Goal: Information Seeking & Learning: Check status

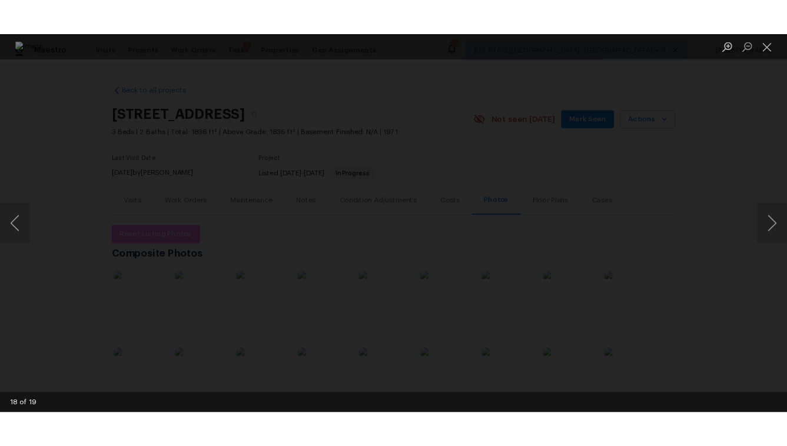
scroll to position [124, 0]
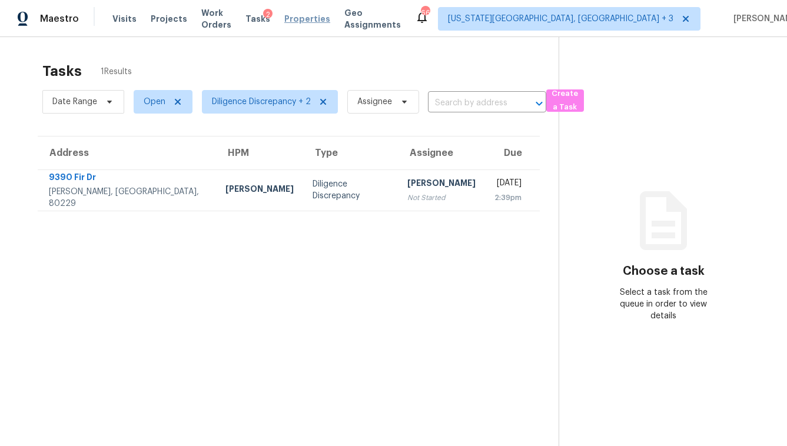
click at [318, 19] on span "Properties" at bounding box center [307, 19] width 46 height 12
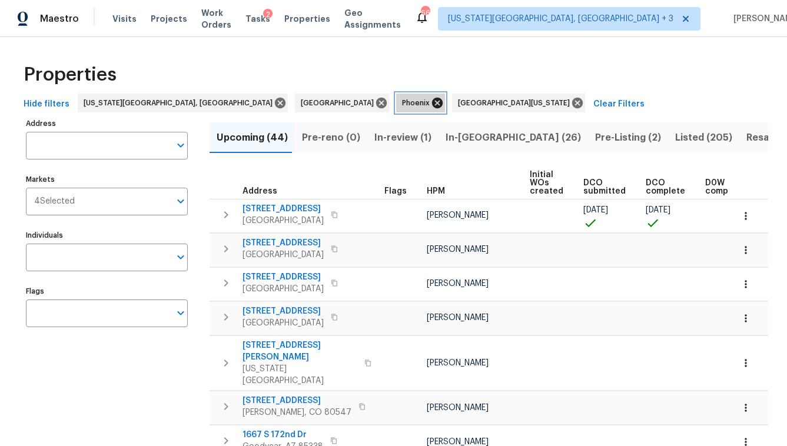
click at [431, 108] on icon at bounding box center [437, 103] width 13 height 13
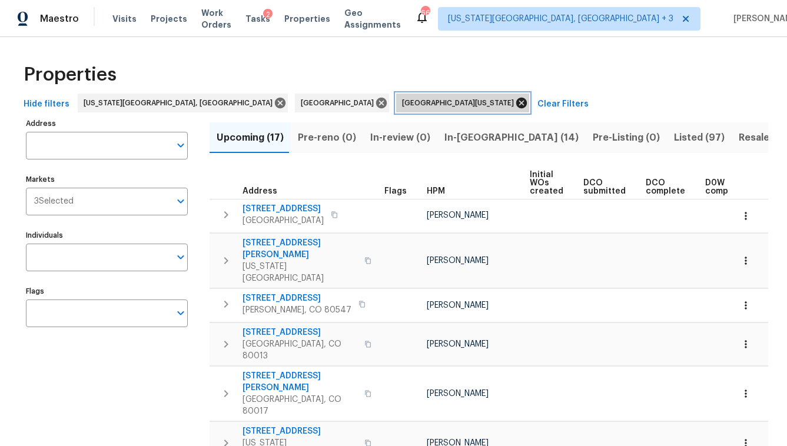
click at [515, 108] on icon at bounding box center [521, 103] width 13 height 13
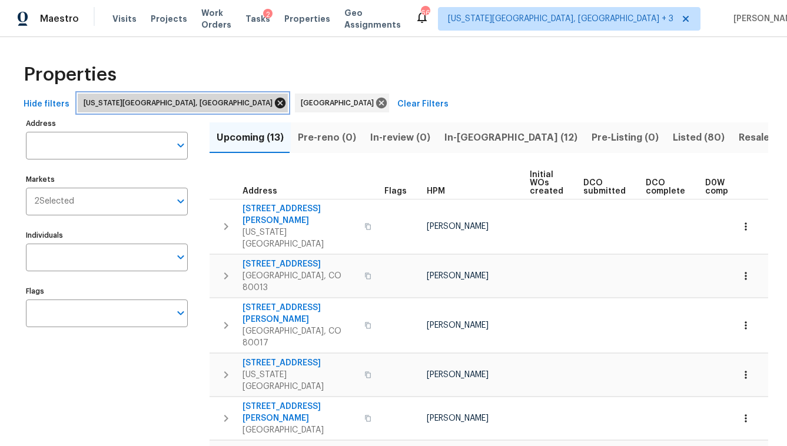
click at [275, 99] on icon at bounding box center [280, 103] width 11 height 11
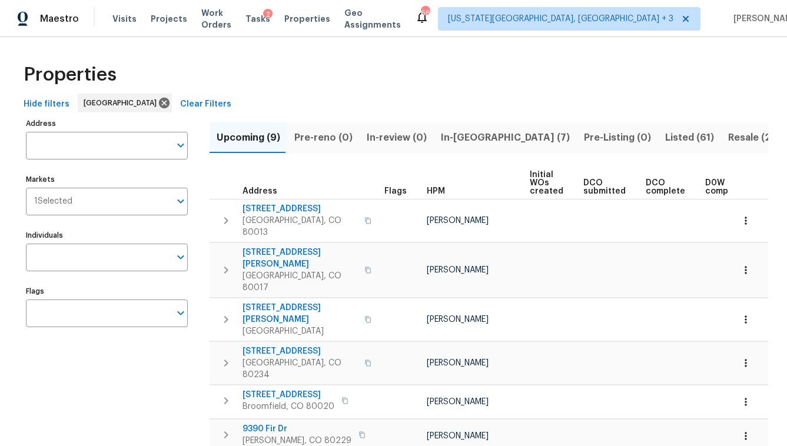
click at [457, 144] on span "In-reno (7)" at bounding box center [505, 138] width 129 height 16
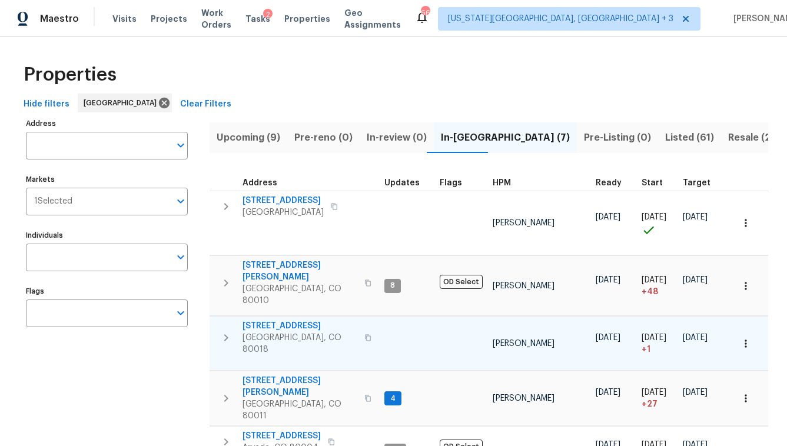
scroll to position [9, 0]
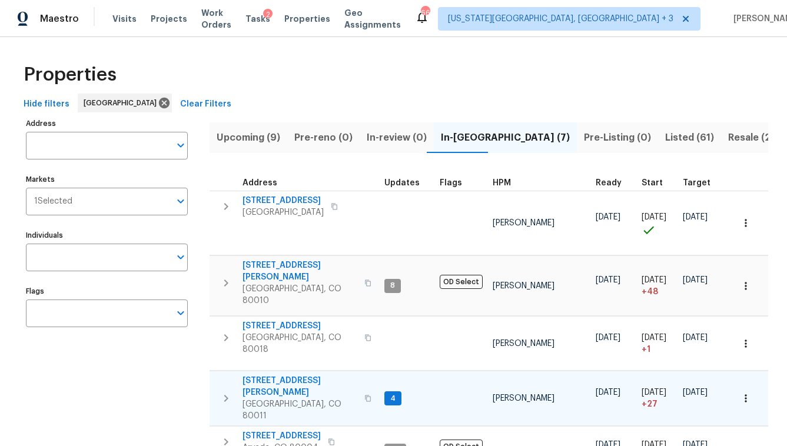
click at [269, 375] on span "622 Dawson St" at bounding box center [300, 387] width 115 height 24
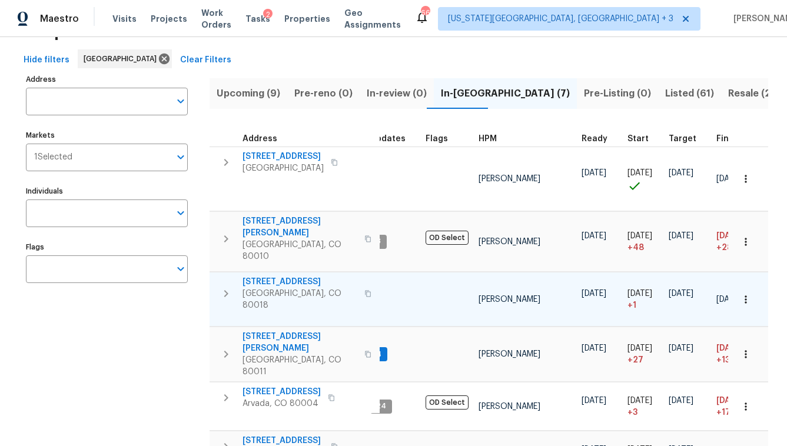
scroll to position [51, 0]
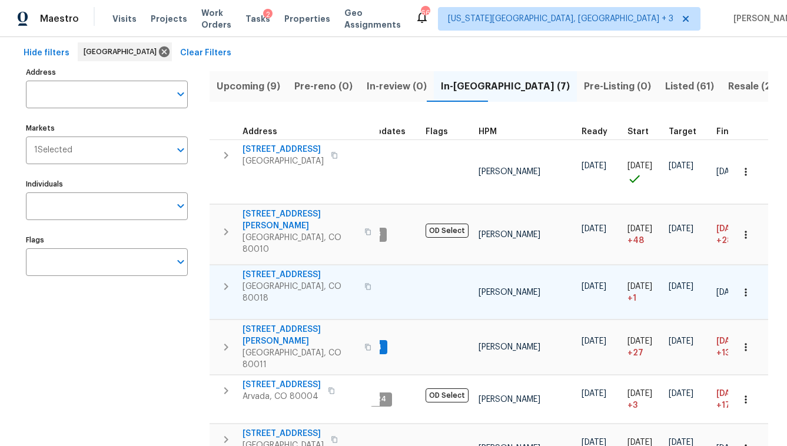
click at [263, 269] on span "27895 E 7th Pl" at bounding box center [300, 275] width 115 height 12
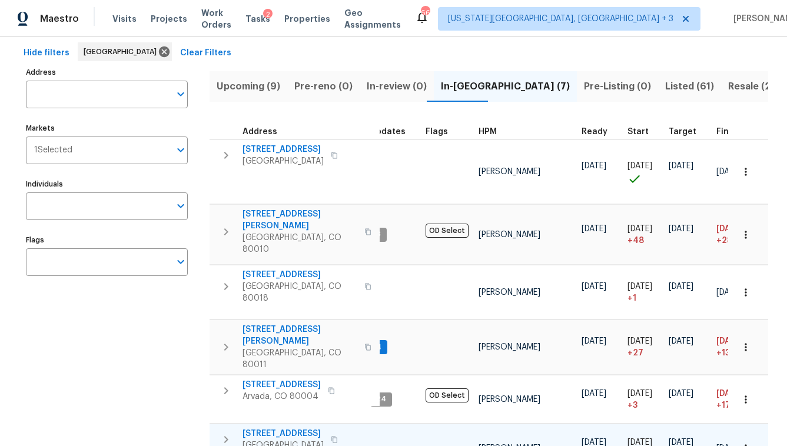
click at [297, 428] on span "2383 Coach House Loop" at bounding box center [283, 434] width 81 height 12
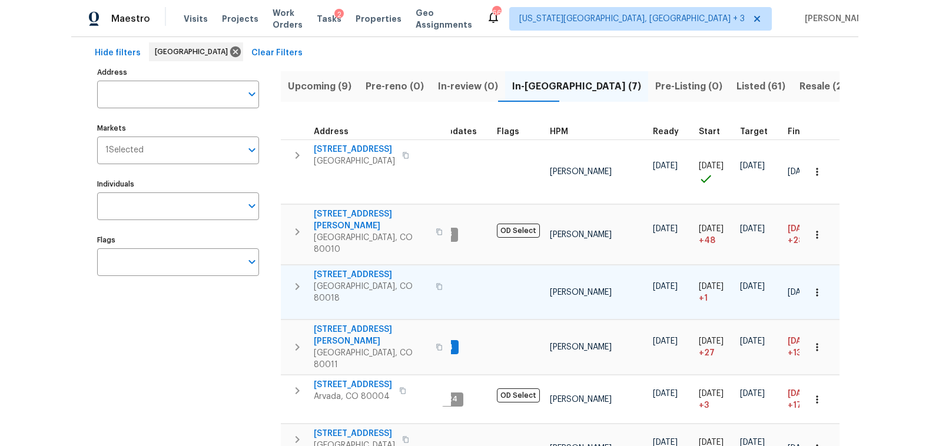
scroll to position [0, 14]
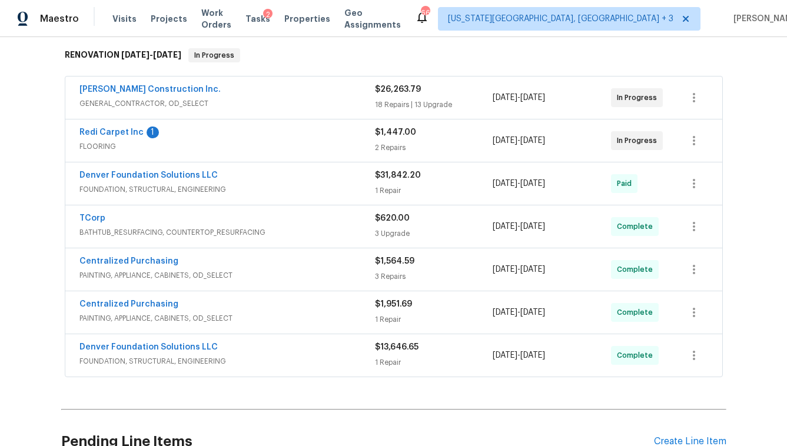
scroll to position [184, 0]
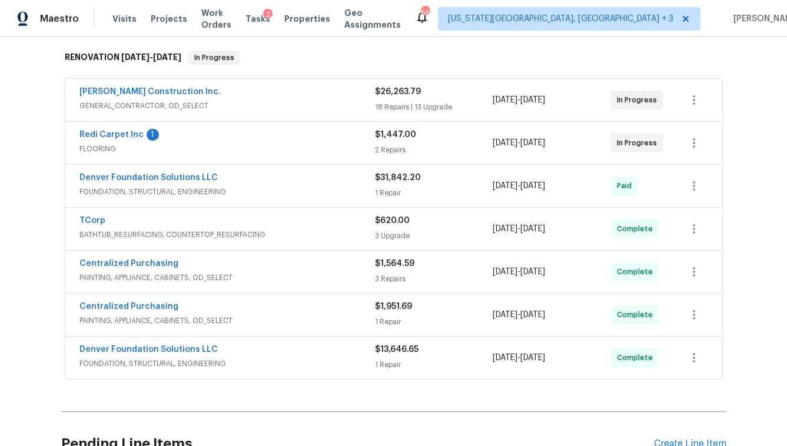
click at [178, 146] on span "FLOORING" at bounding box center [228, 149] width 296 height 12
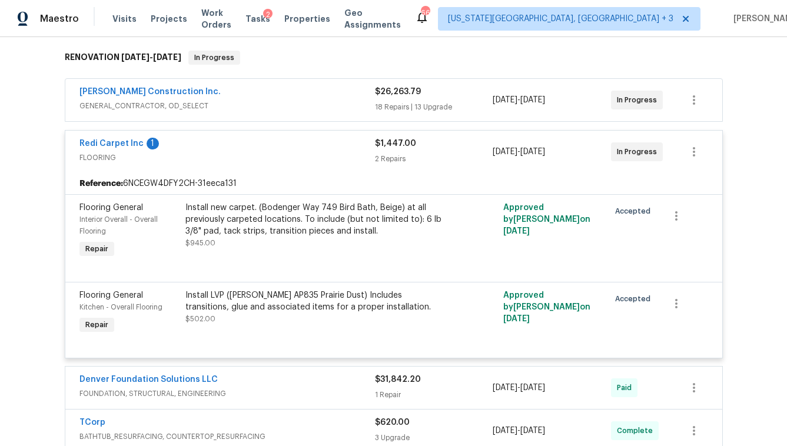
click at [250, 213] on div "Install new carpet. (Bodenger Way 749 Bird Bath, Beige) at all previously carpe…" at bounding box center [315, 219] width 258 height 35
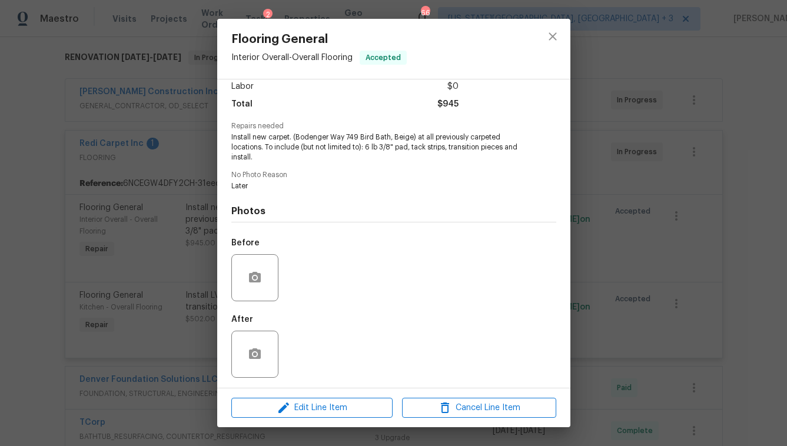
scroll to position [84, 0]
click at [560, 34] on button "close" at bounding box center [553, 36] width 28 height 28
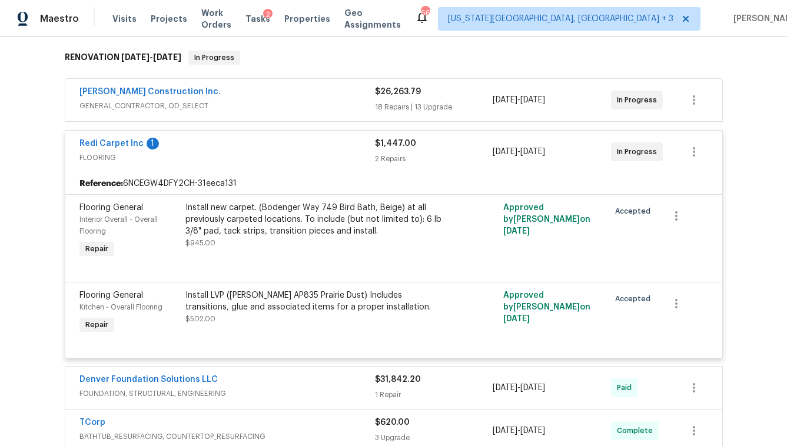
click at [283, 100] on span "GENERAL_CONTRACTOR, OD_SELECT" at bounding box center [228, 106] width 296 height 12
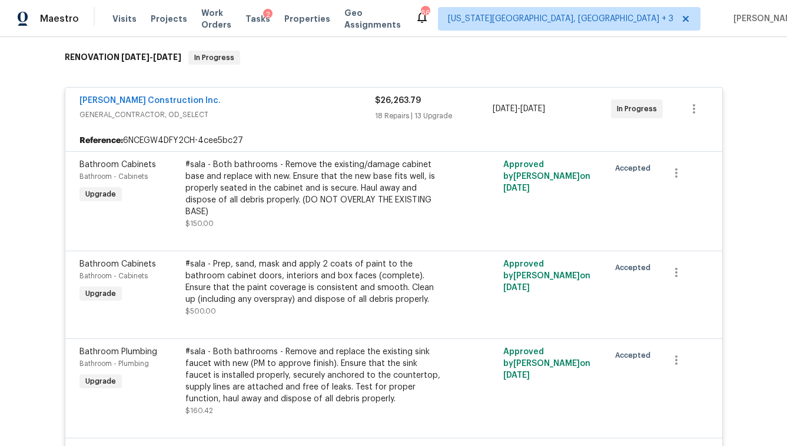
click at [259, 112] on span "GENERAL_CONTRACTOR, OD_SELECT" at bounding box center [228, 115] width 296 height 12
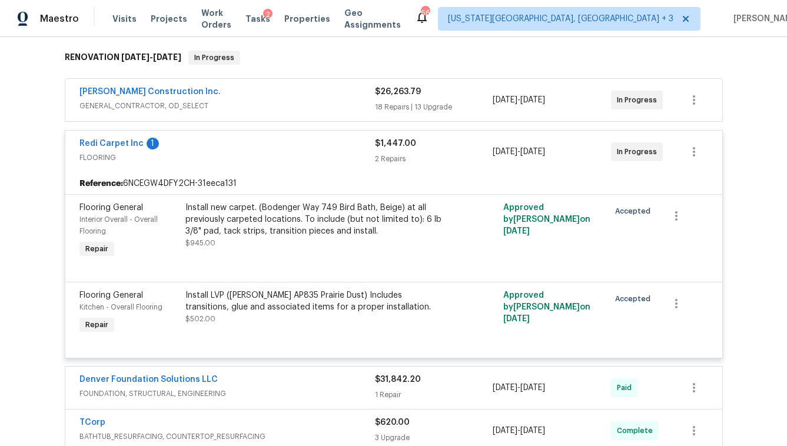
click at [253, 148] on div "Redi Carpet Inc 1" at bounding box center [228, 145] width 296 height 14
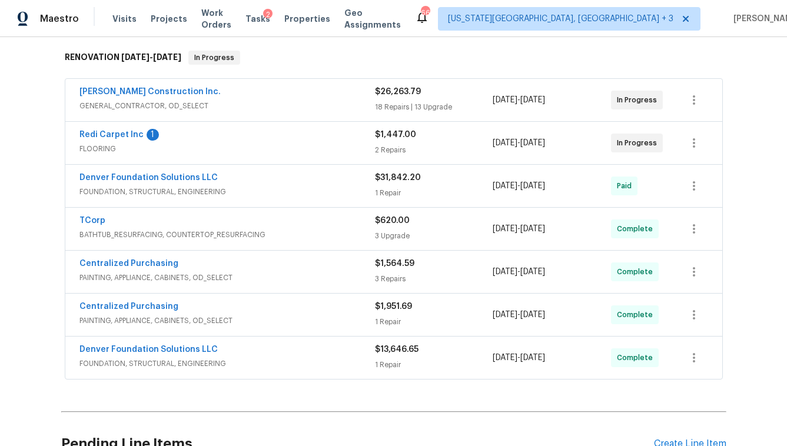
click at [294, 297] on div "Centralized Purchasing PAINTING, APPLIANCE, CABINETS, OD_SELECT $1,951.69 1 Rep…" at bounding box center [393, 315] width 657 height 42
click at [187, 312] on div "Centralized Purchasing" at bounding box center [228, 308] width 296 height 14
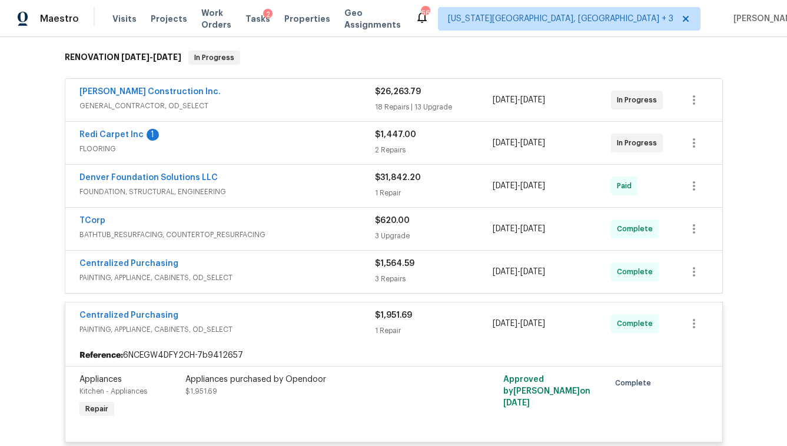
click at [28, 303] on div "Back to all projects 622 Dawson St, Aurora, CO 80011 3 Beds | 1 1/2 Baths | Tot…" at bounding box center [393, 241] width 787 height 409
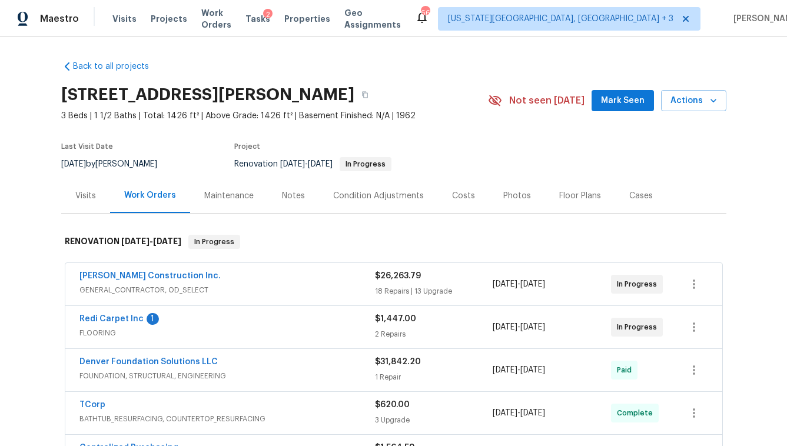
scroll to position [0, 0]
click at [355, 99] on button "button" at bounding box center [365, 94] width 21 height 21
click at [451, 206] on div "Costs" at bounding box center [463, 195] width 51 height 35
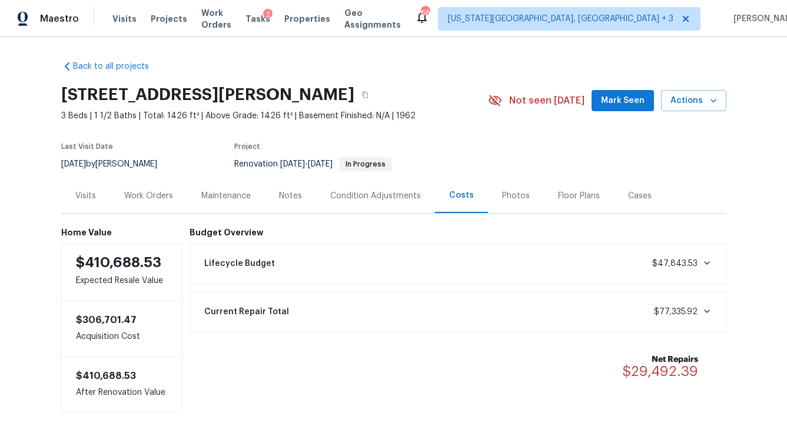
click at [151, 201] on div "Work Orders" at bounding box center [148, 196] width 49 height 12
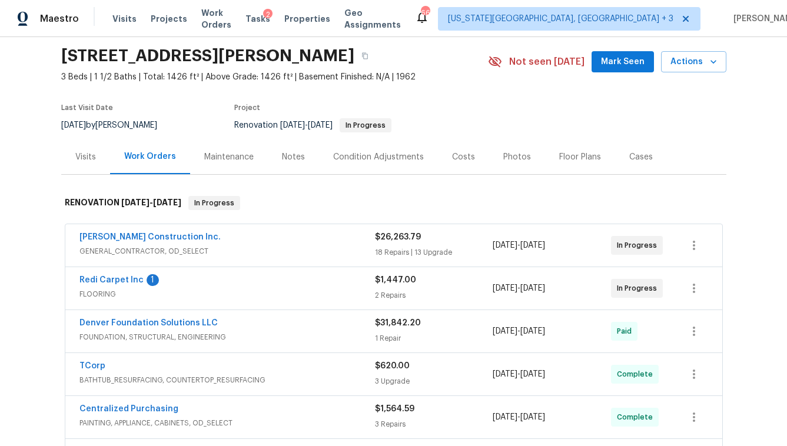
scroll to position [26, 0]
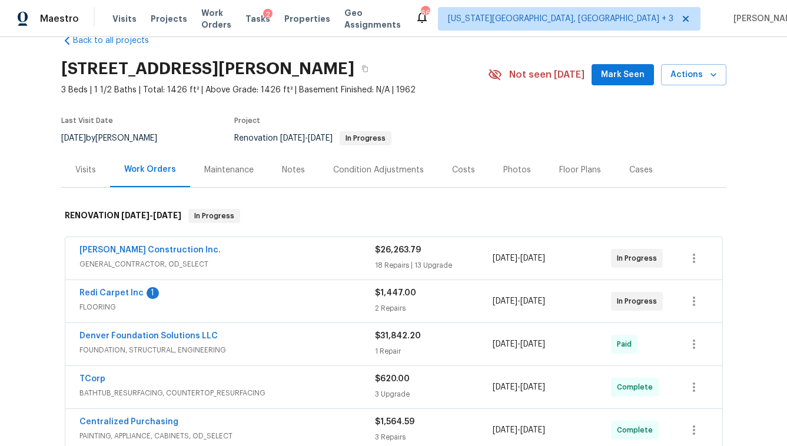
click at [300, 254] on div "Hanson Construction Inc." at bounding box center [228, 251] width 296 height 14
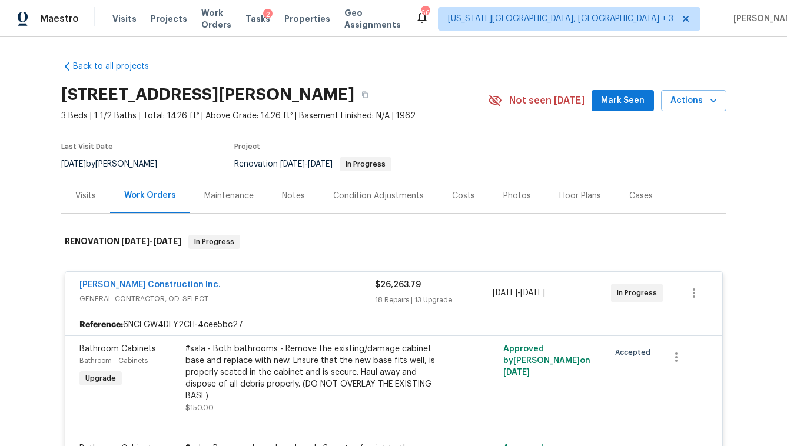
scroll to position [0, 0]
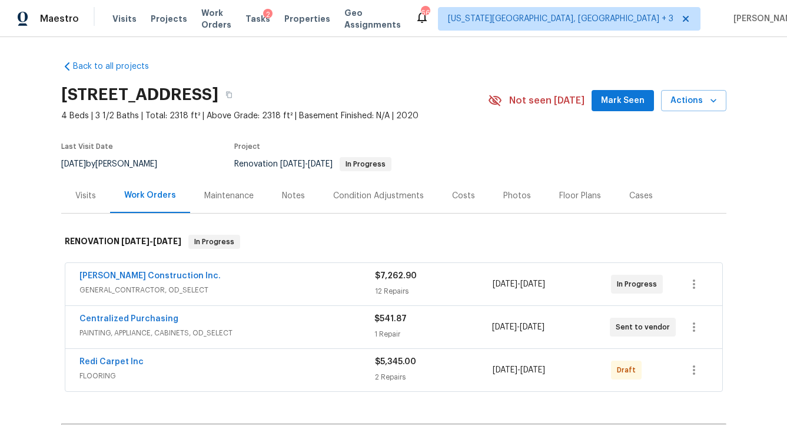
click at [458, 197] on div "Costs" at bounding box center [463, 196] width 23 height 12
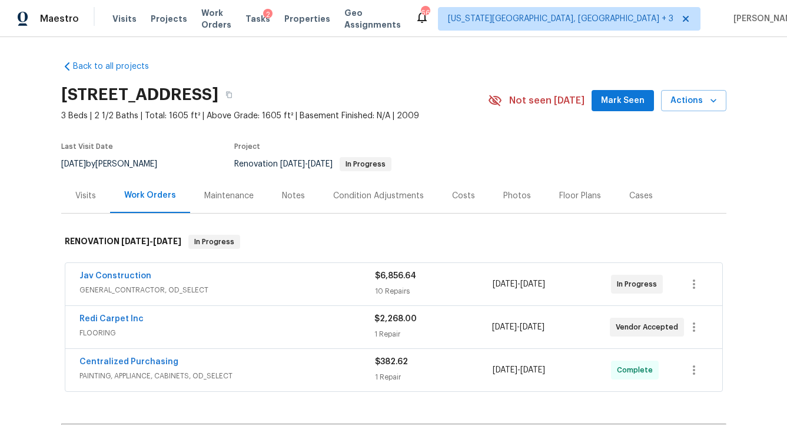
click at [452, 197] on div "Costs" at bounding box center [463, 196] width 23 height 12
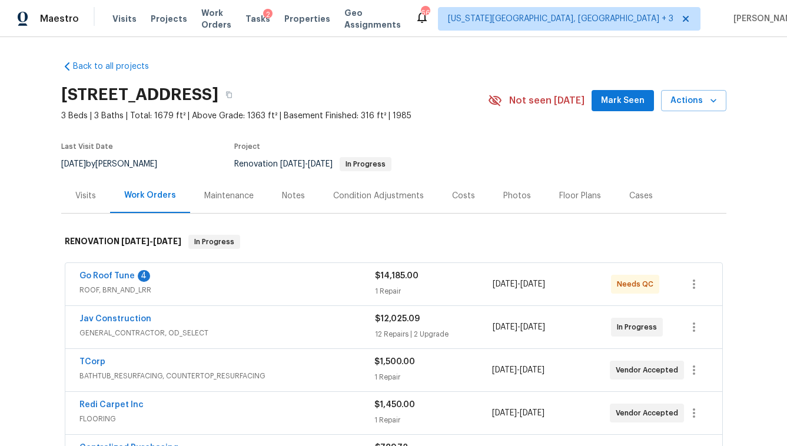
click at [458, 185] on div "Costs" at bounding box center [463, 195] width 51 height 35
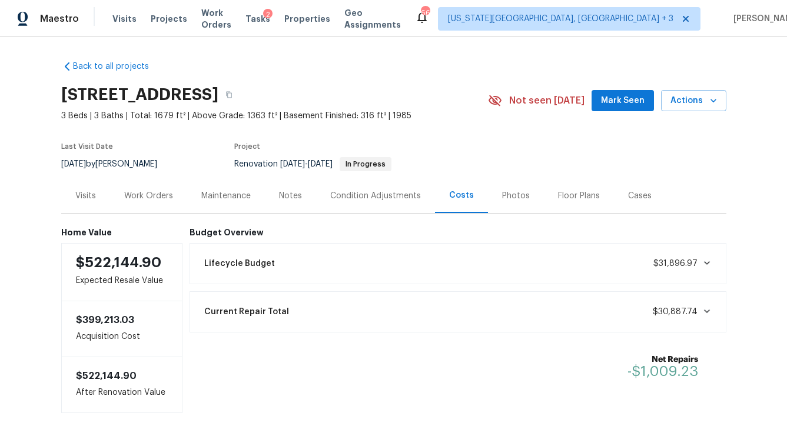
click at [168, 193] on div "Work Orders" at bounding box center [148, 195] width 77 height 35
